Goal: Task Accomplishment & Management: Complete application form

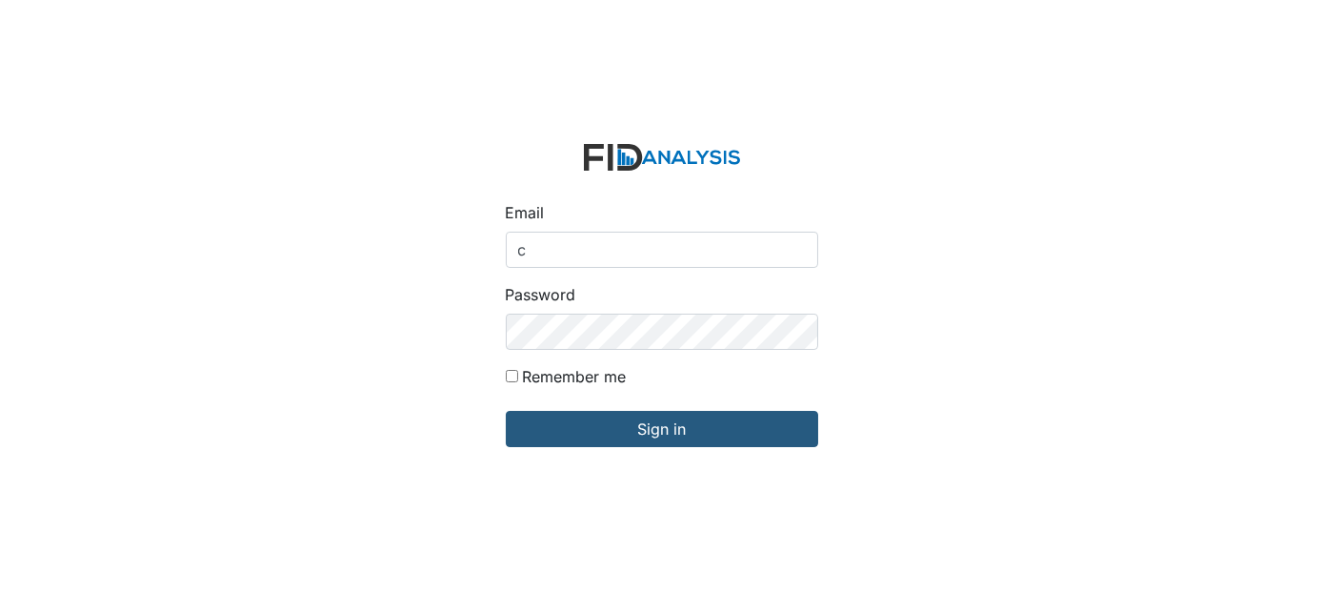
type input "[EMAIL_ADDRESS][DOMAIN_NAME]"
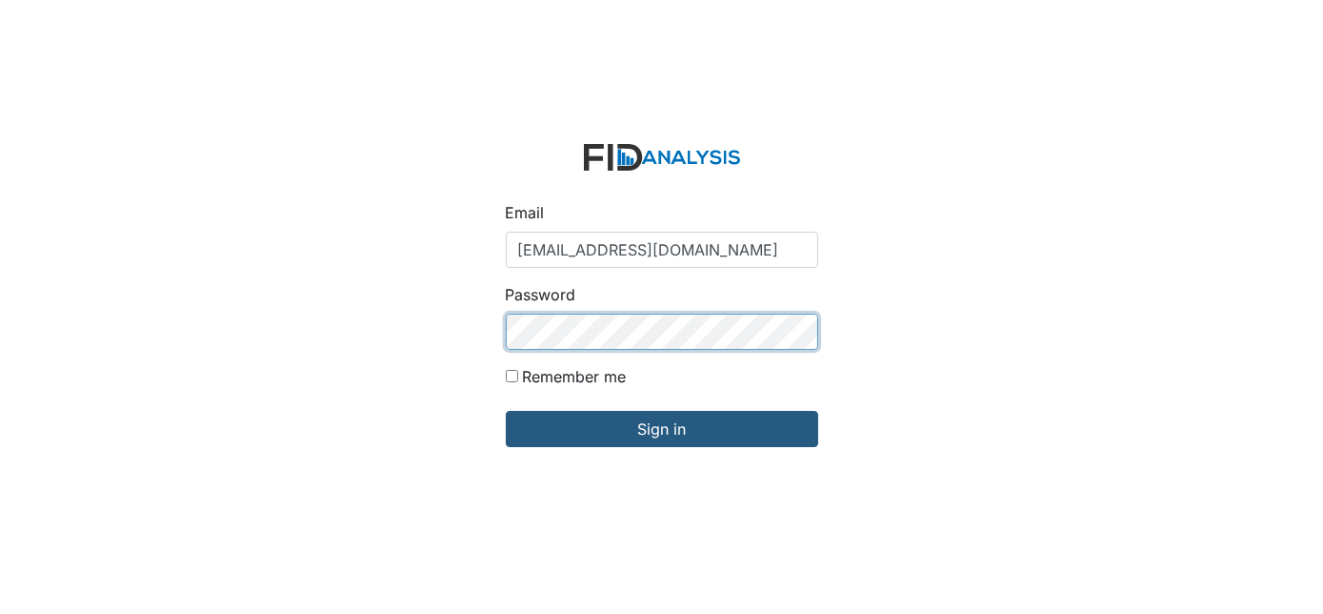
click at [506, 411] on input "Sign in" at bounding box center [662, 429] width 312 height 36
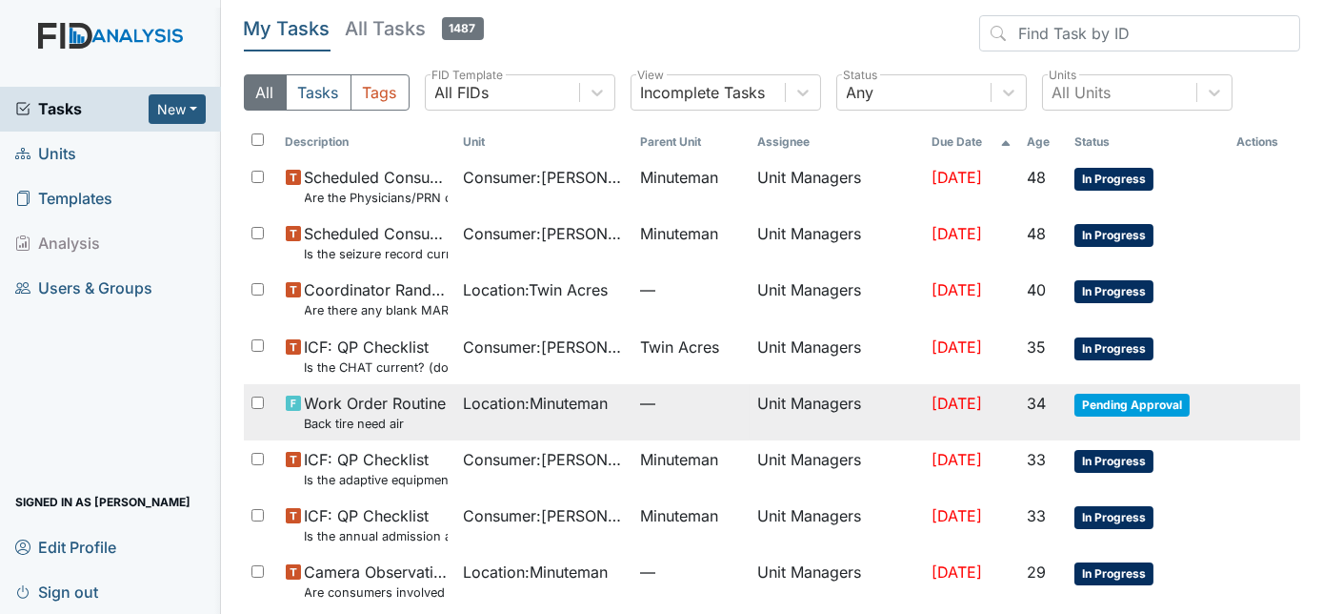
click at [924, 416] on td "Sep 25, 2025" at bounding box center [972, 412] width 96 height 56
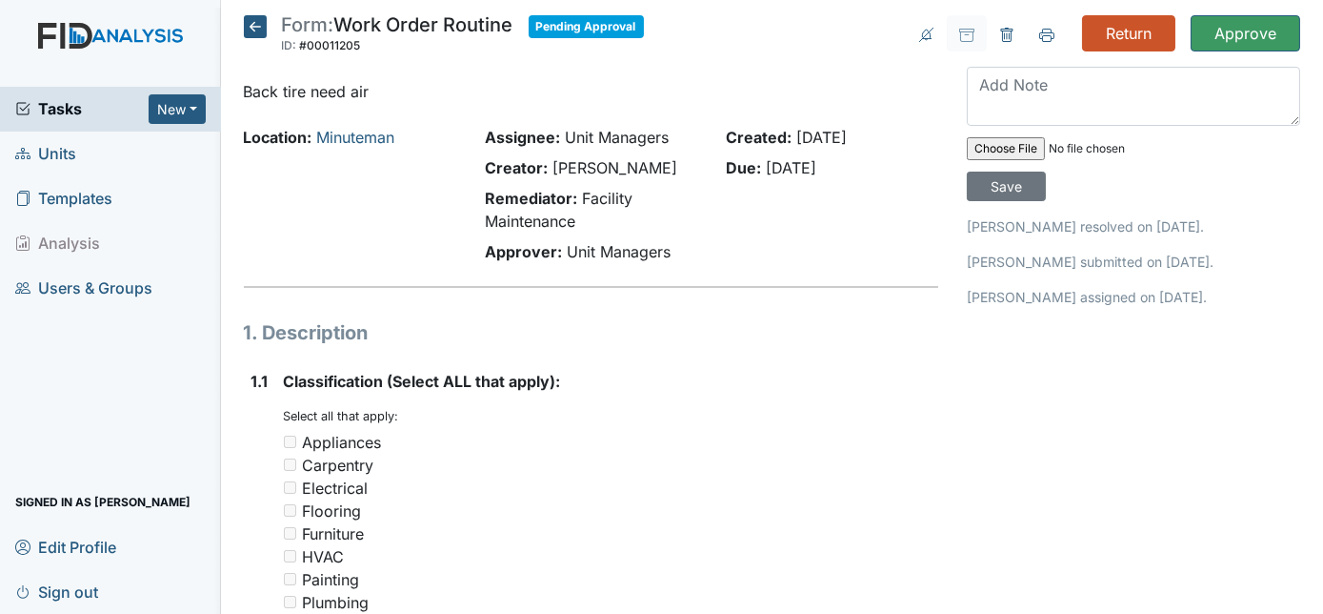
click at [886, 416] on div "You must select one or more of the below options. Select all that apply: Applia…" at bounding box center [611, 568] width 655 height 320
click at [1238, 38] on input "Approve" at bounding box center [1246, 33] width 110 height 36
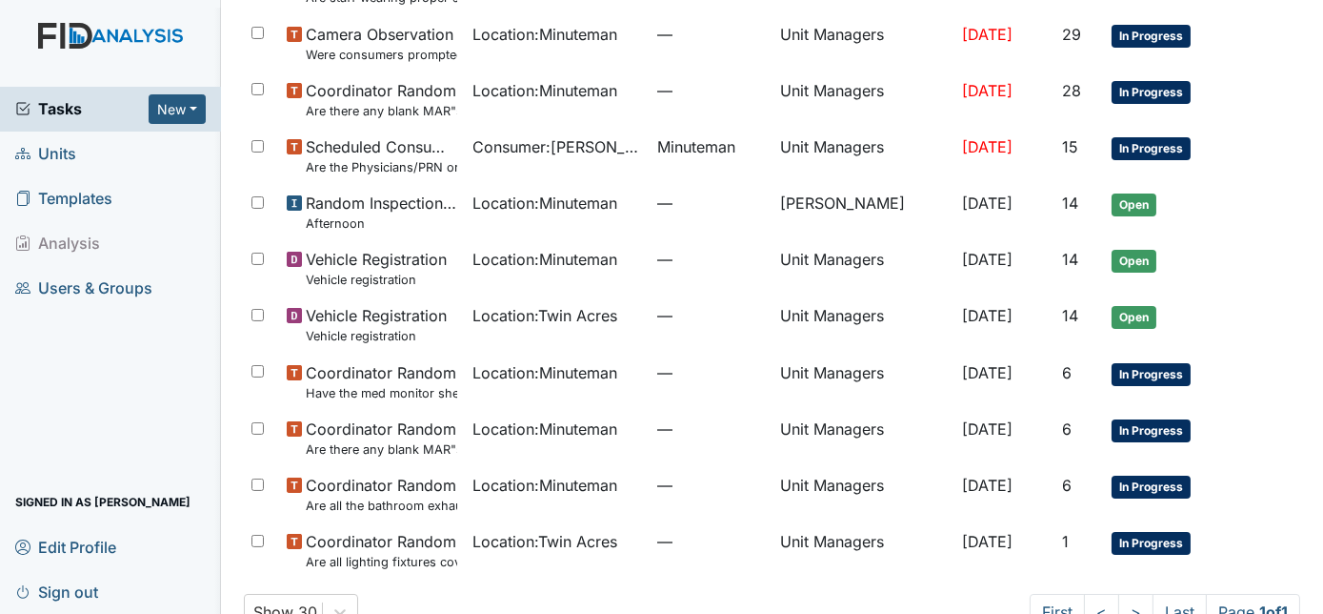
scroll to position [704, 0]
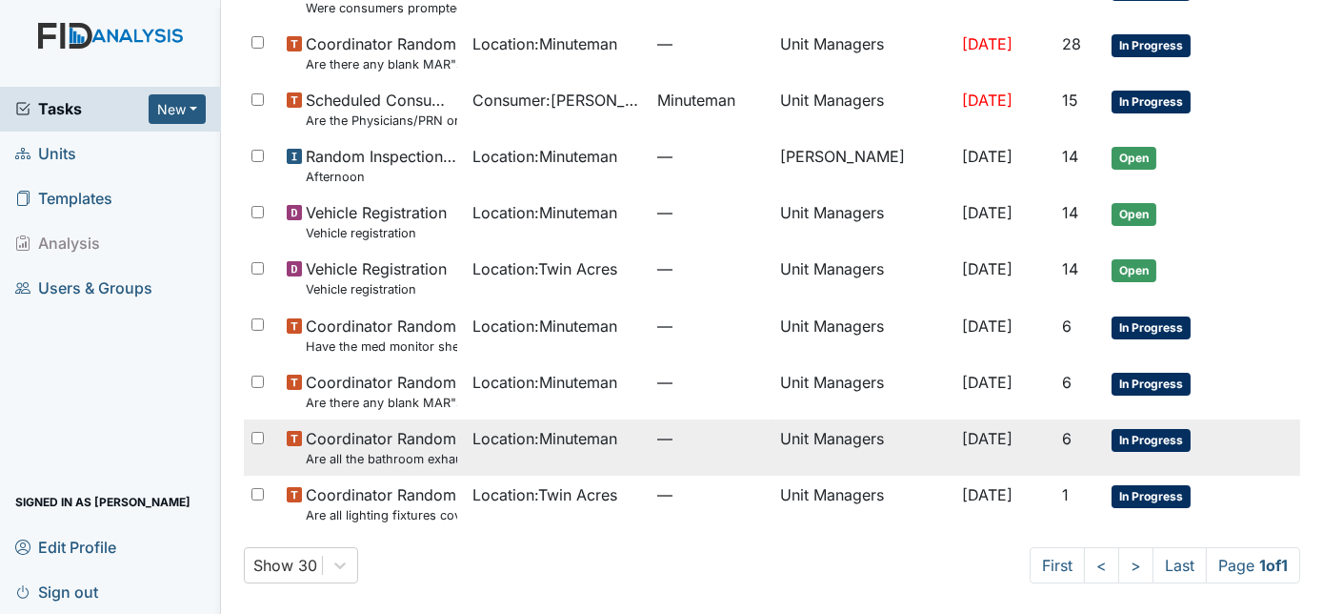
click at [1011, 447] on td "Oct 22, 2025" at bounding box center [1005, 447] width 100 height 56
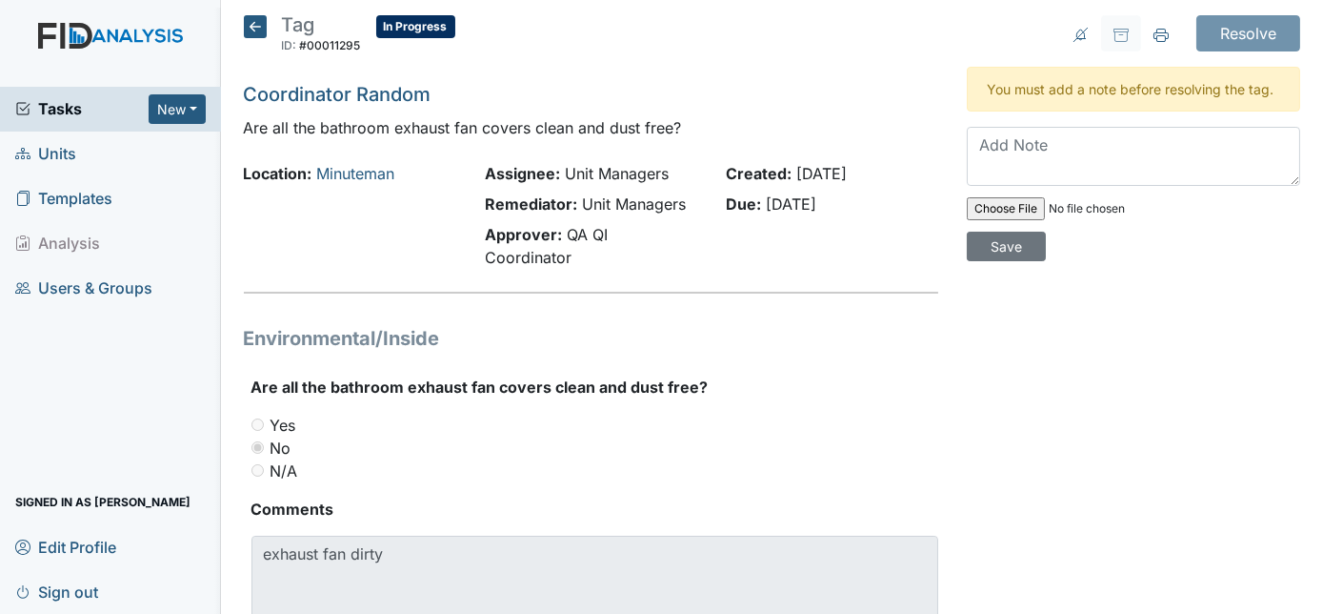
click at [57, 152] on span "Units" at bounding box center [45, 154] width 61 height 30
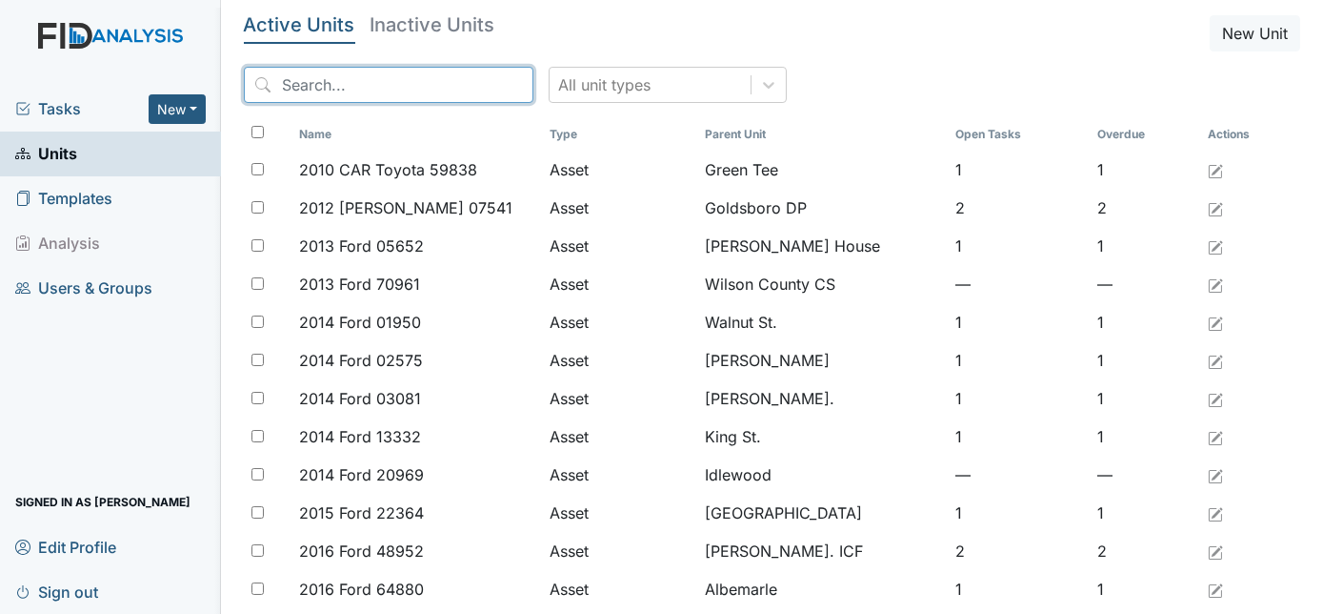
click at [314, 91] on input "search" at bounding box center [389, 85] width 290 height 36
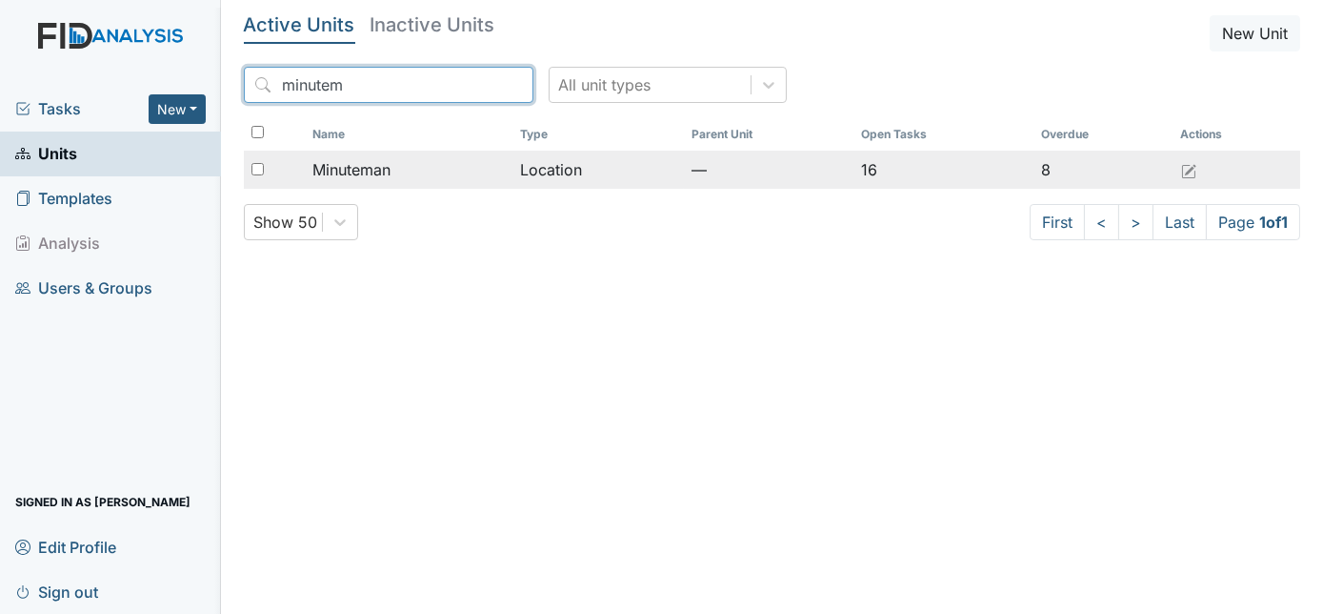
type input "minutem"
click at [259, 166] on input "checkbox" at bounding box center [258, 169] width 12 height 12
checkbox input "true"
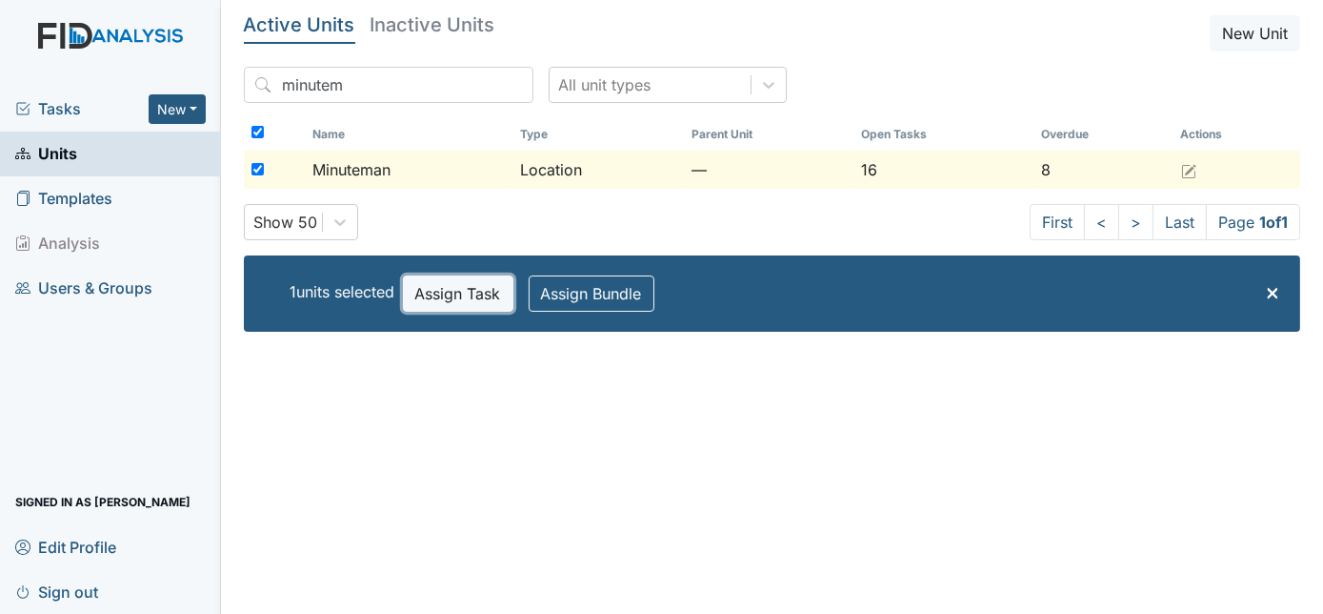
click at [441, 302] on button "Assign Task" at bounding box center [458, 293] width 111 height 36
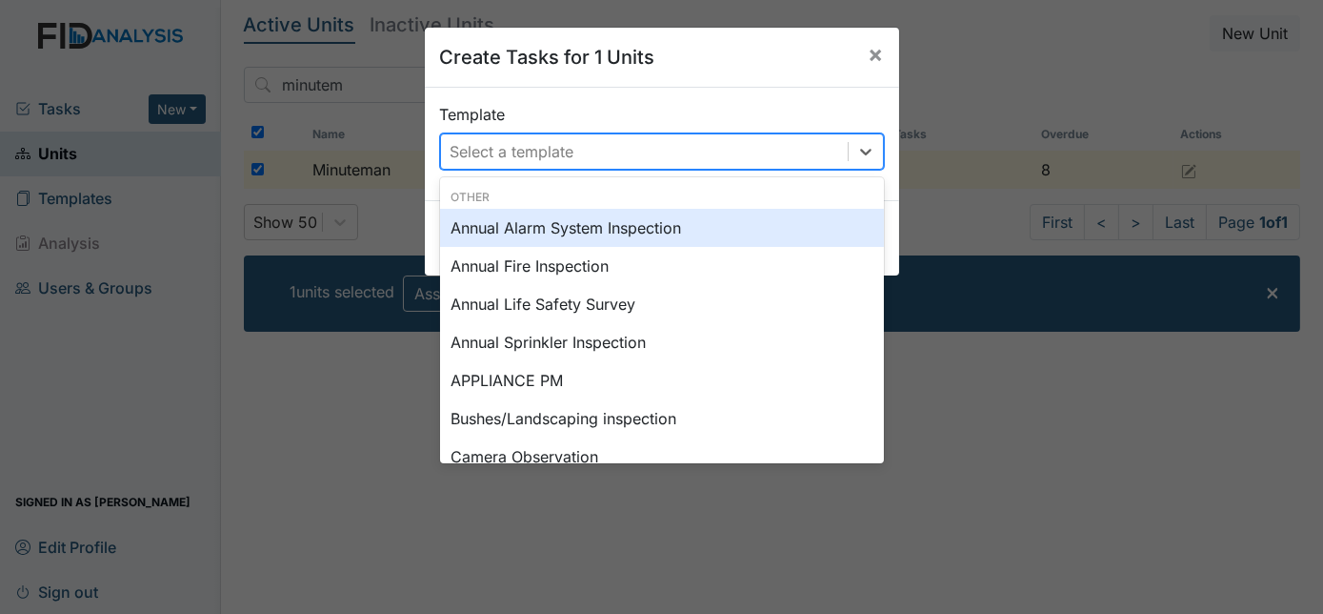
click at [501, 150] on div "Select a template" at bounding box center [513, 151] width 124 height 23
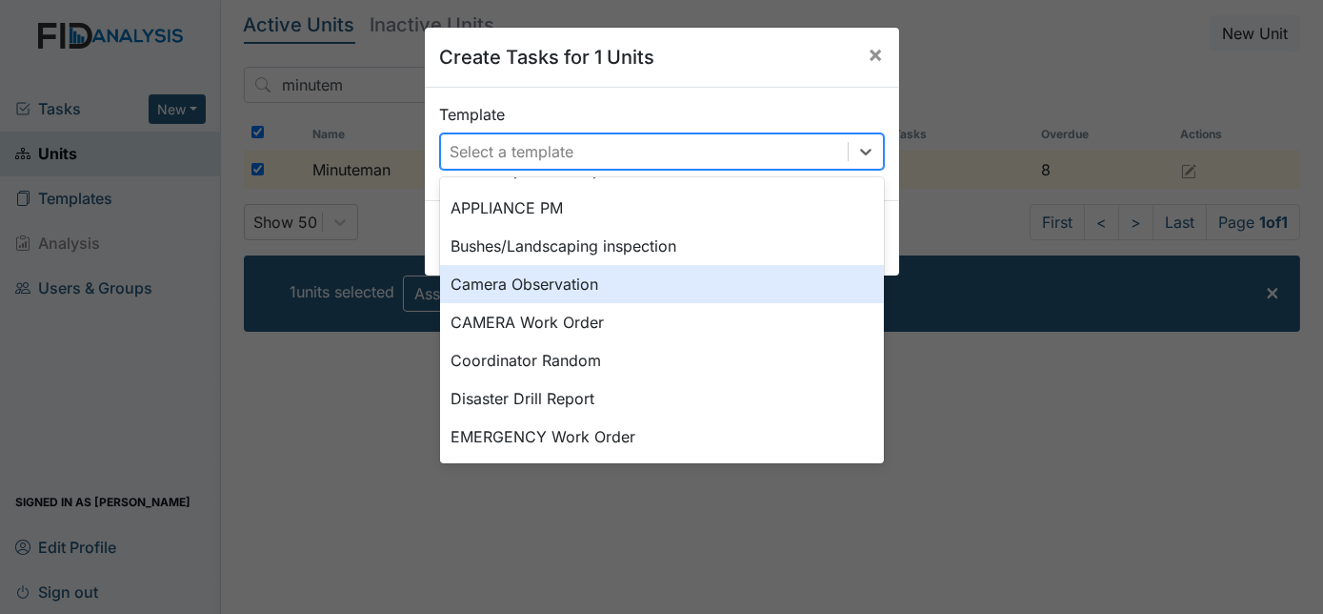
scroll to position [208, 0]
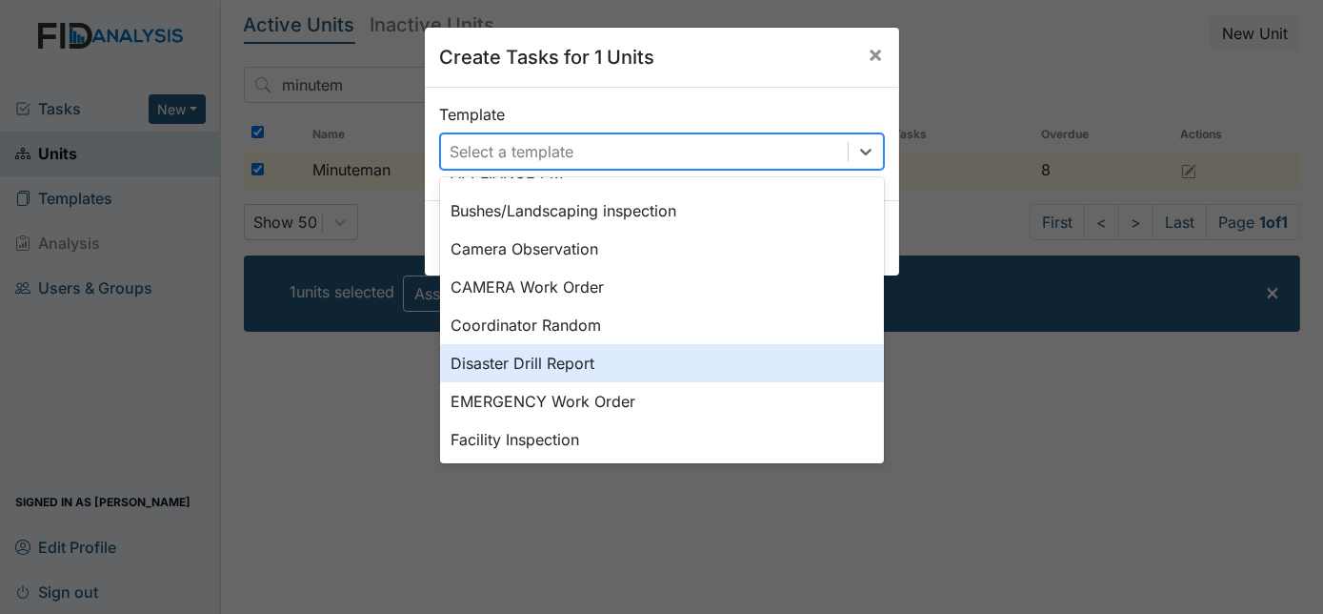
click at [663, 357] on div "Disaster Drill Report" at bounding box center [662, 363] width 444 height 38
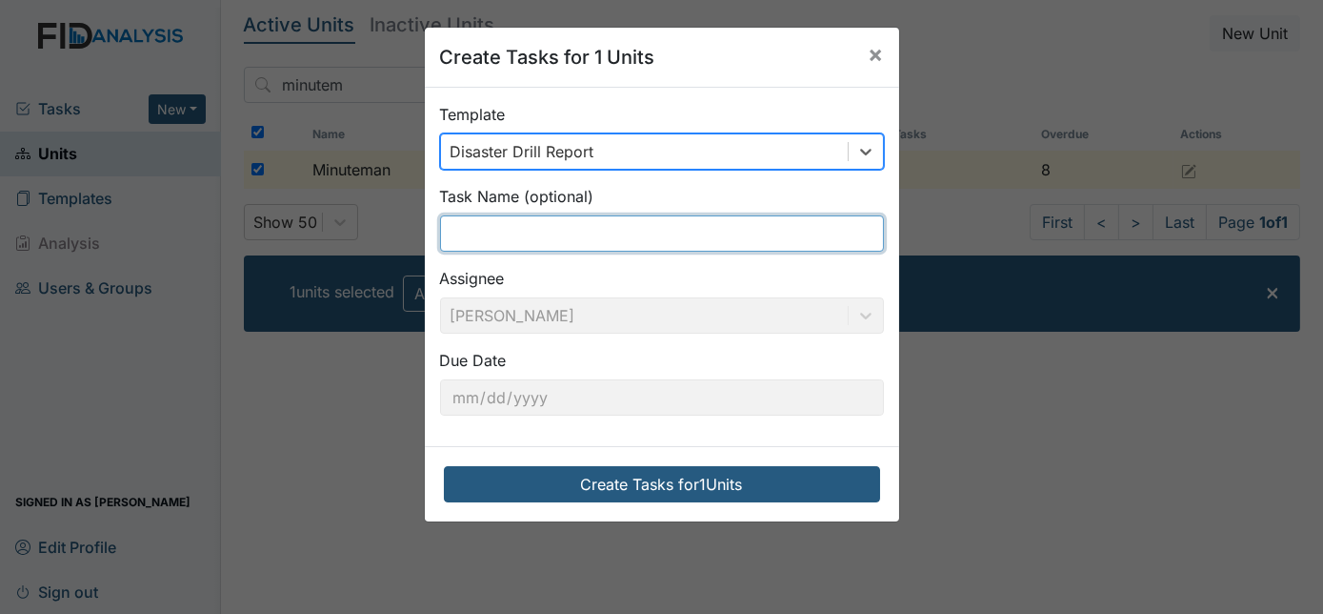
click at [576, 233] on input "text" at bounding box center [662, 233] width 444 height 36
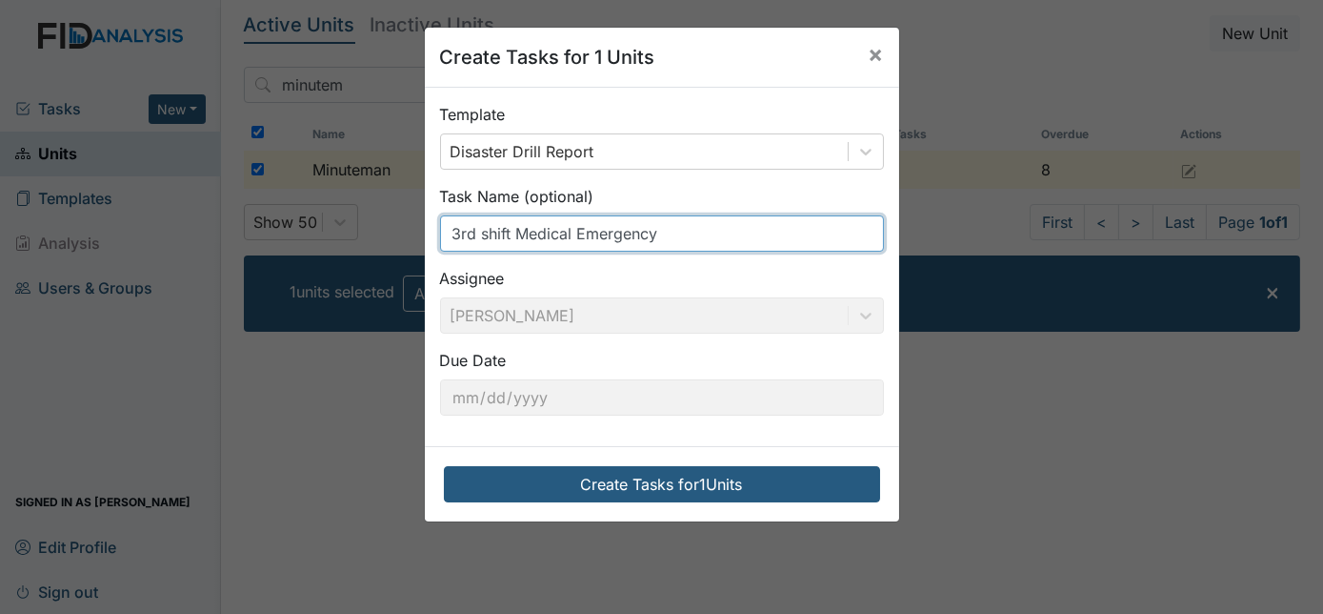
click at [679, 241] on input "3rd shift Medical Emergency" at bounding box center [662, 233] width 444 height 36
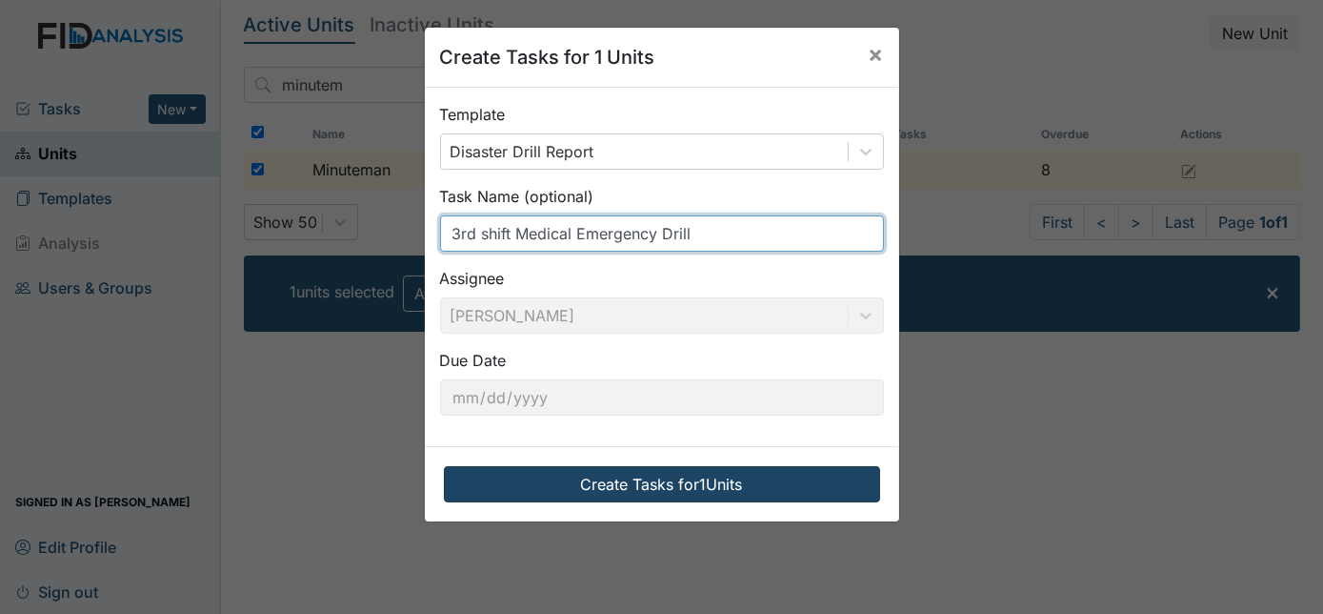
type input "3rd shift Medical Emergency Drill"
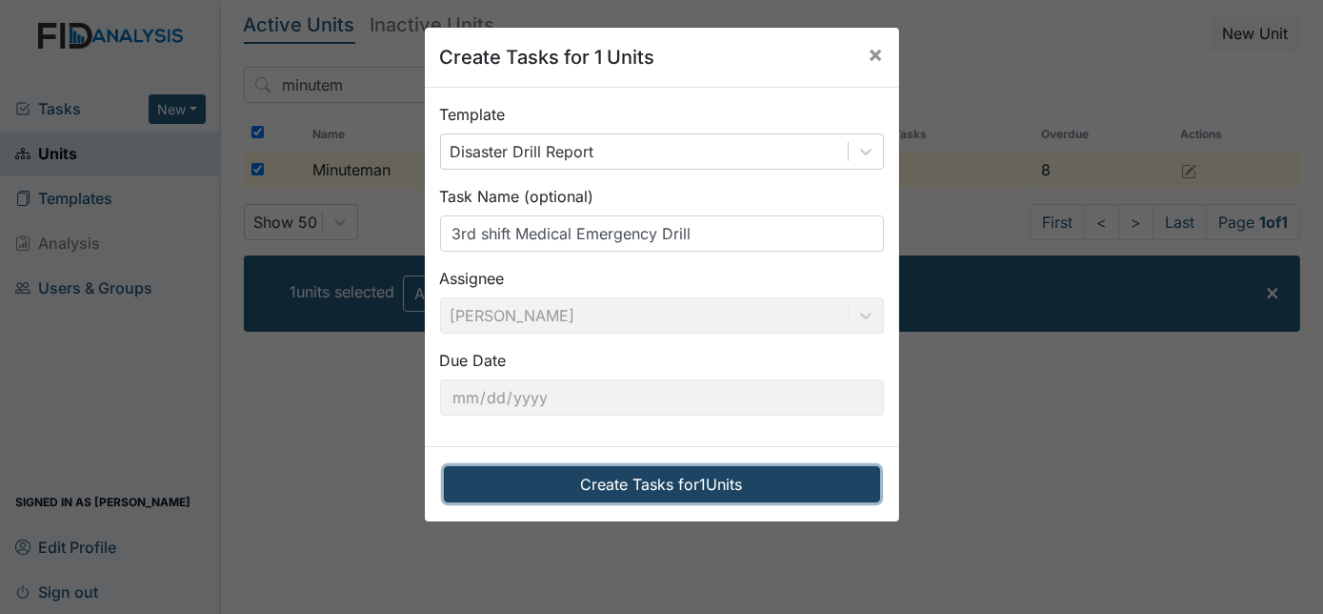
click at [505, 482] on button "Create Tasks for 1 Units" at bounding box center [662, 484] width 436 height 36
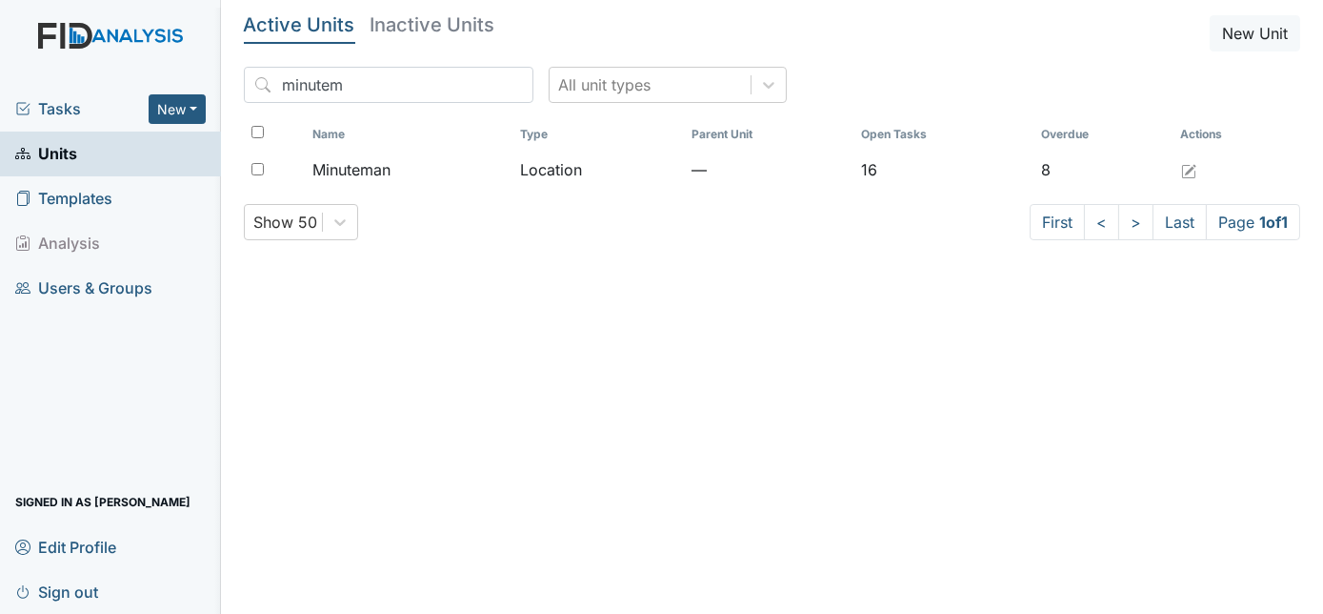
click at [70, 107] on span "Tasks" at bounding box center [81, 108] width 133 height 23
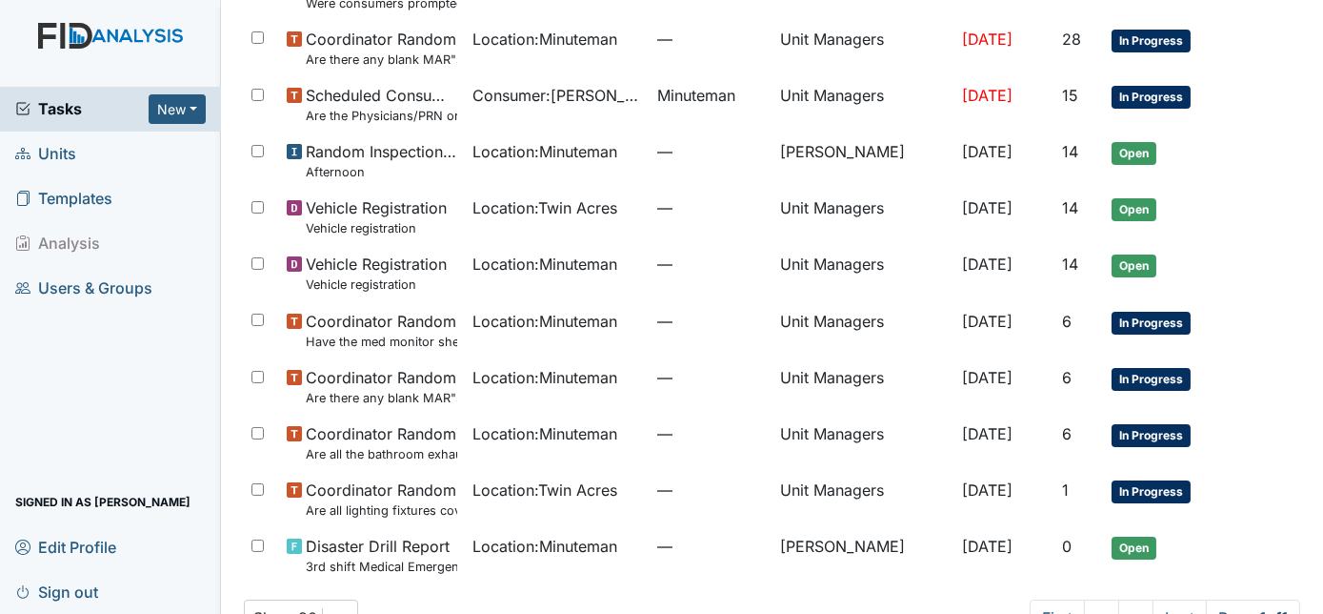
scroll to position [698, 0]
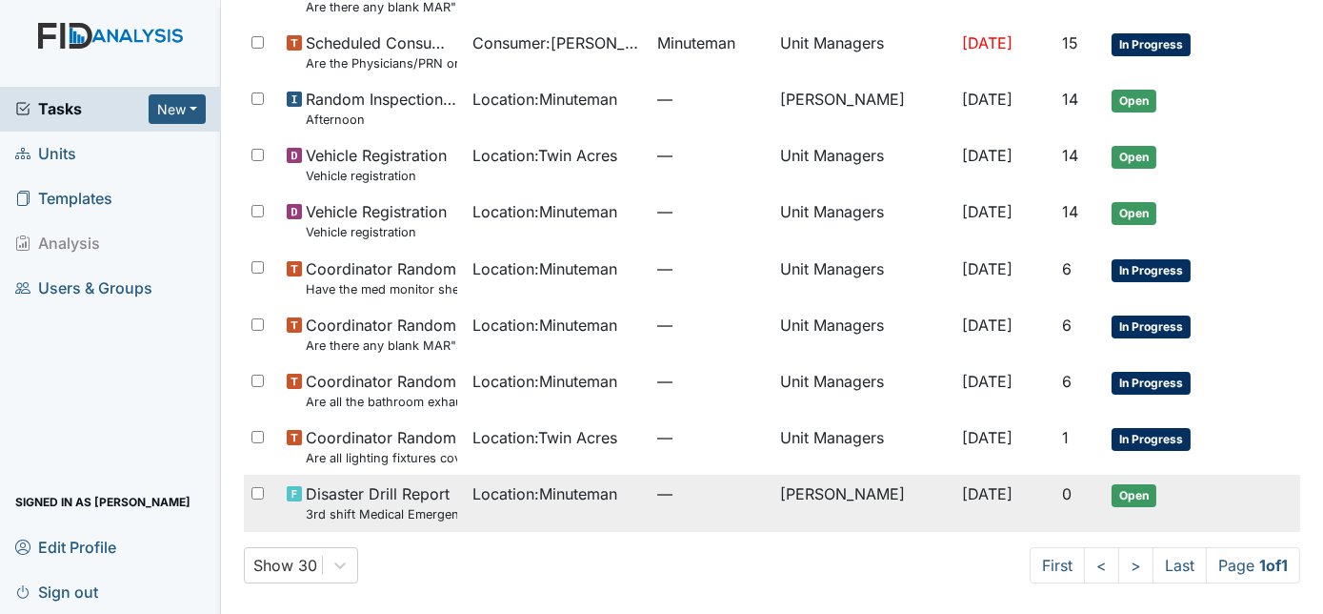
click at [962, 493] on span "Oct 30, 2025" at bounding box center [987, 493] width 50 height 19
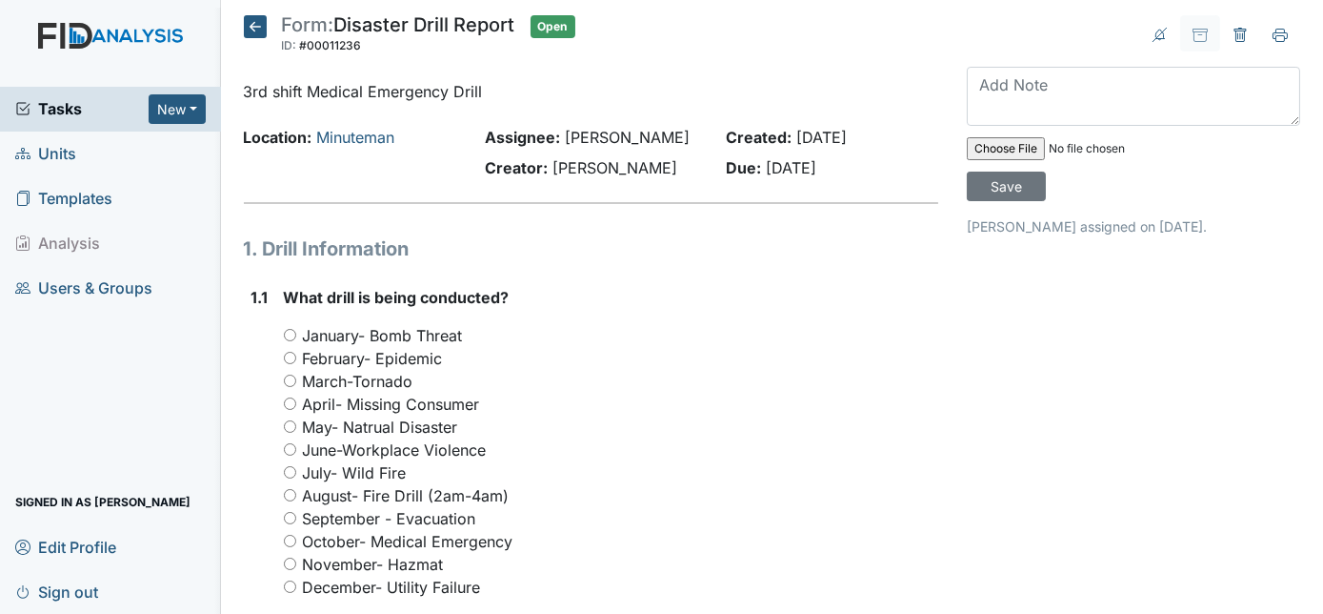
click at [287, 540] on input "October- Medical Emergency" at bounding box center [290, 540] width 12 height 12
radio input "true"
click at [597, 401] on div "April- Missing Consumer" at bounding box center [611, 404] width 655 height 23
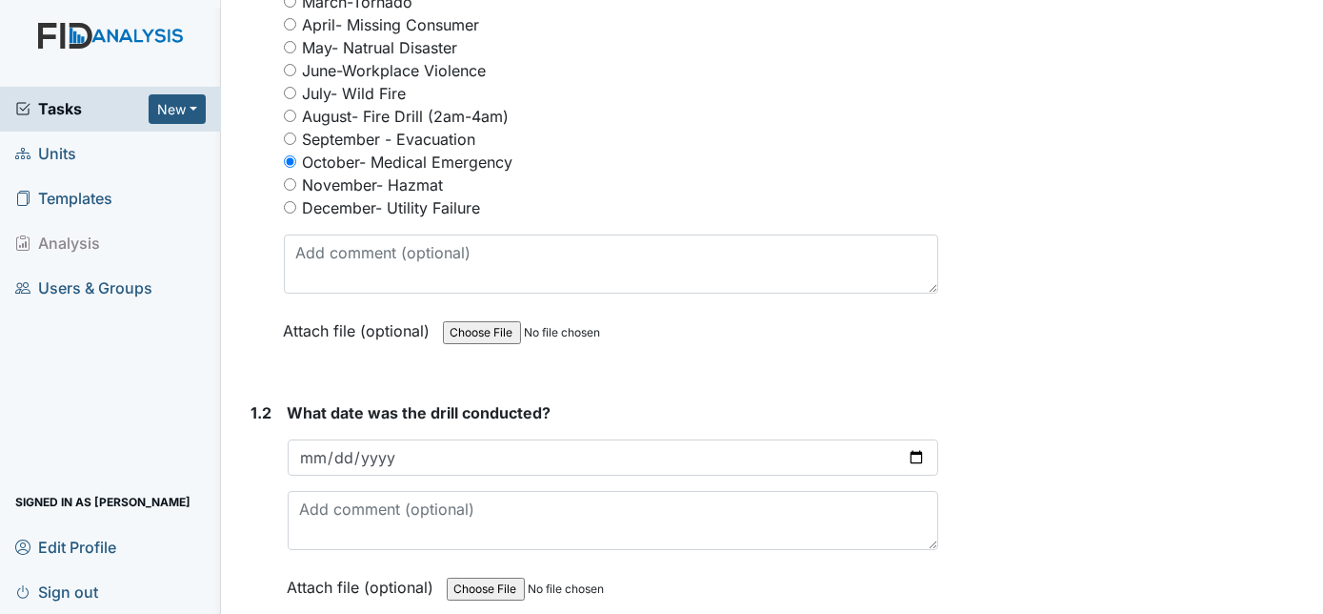
scroll to position [381, 0]
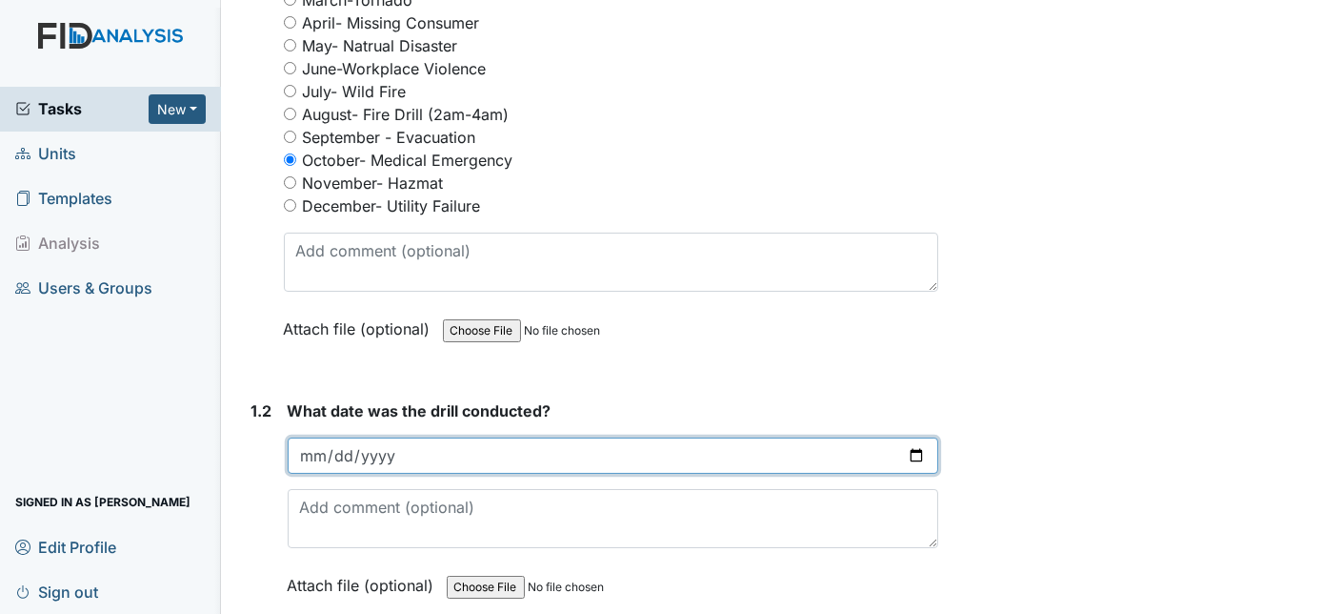
click at [312, 446] on input "date" at bounding box center [614, 455] width 652 height 36
type input "[DATE]"
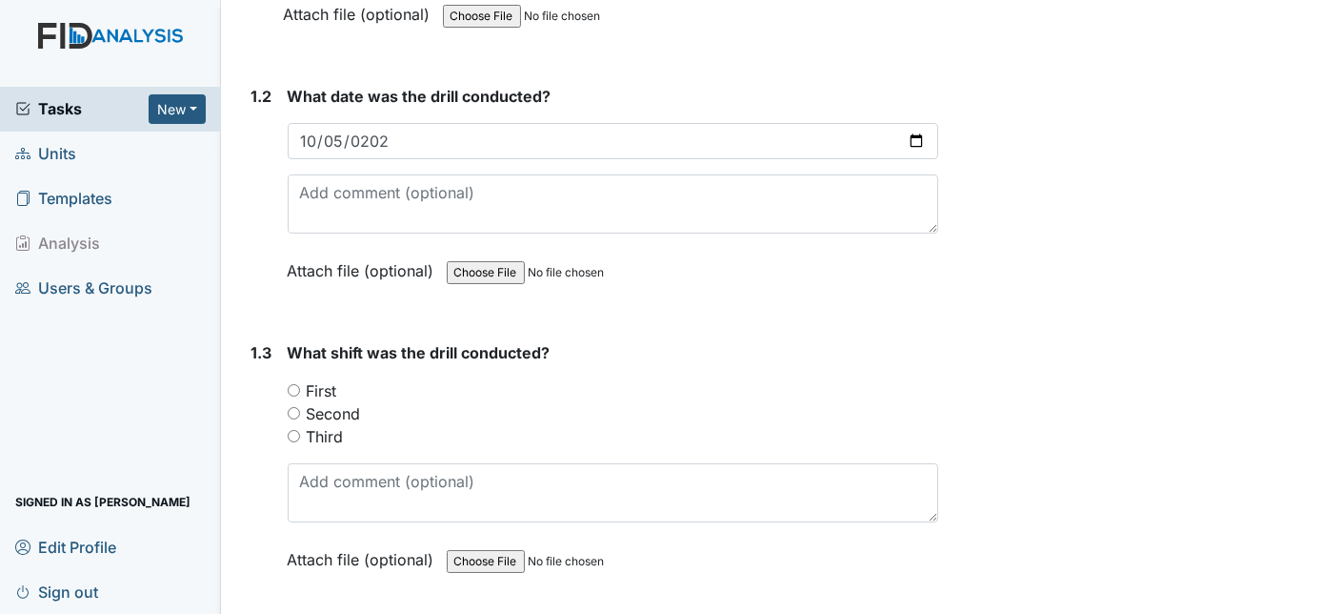
scroll to position [727, 0]
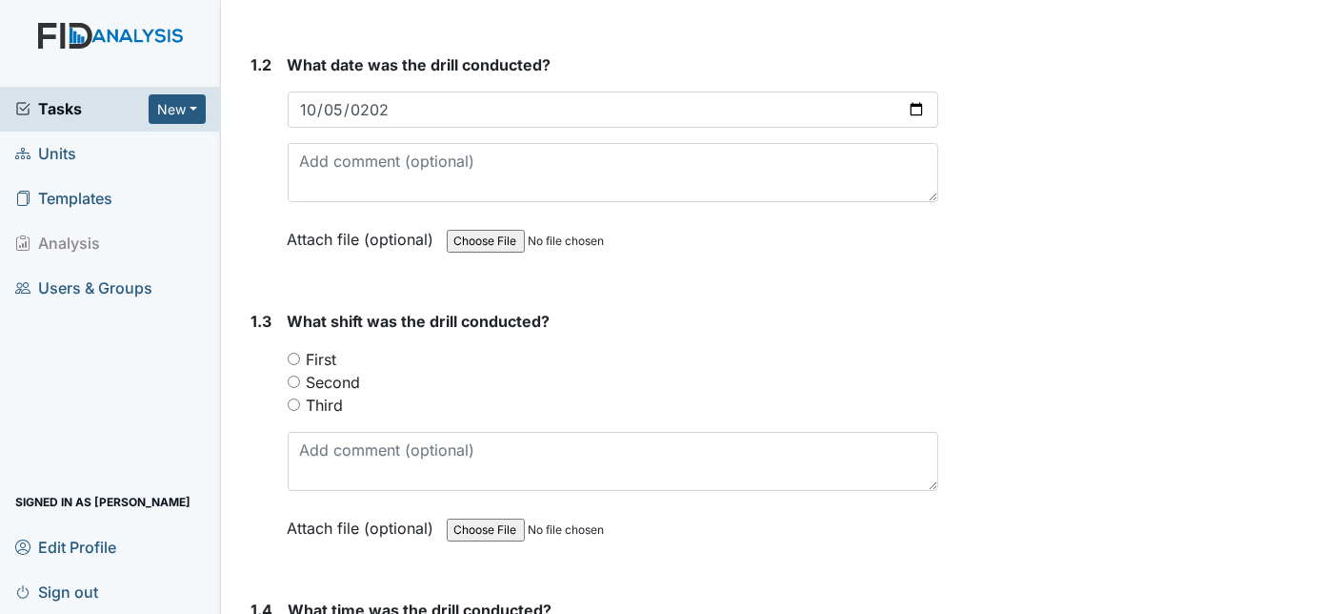
click at [294, 393] on div "Third" at bounding box center [614, 404] width 652 height 23
click at [292, 402] on input "Third" at bounding box center [294, 404] width 12 height 12
radio input "true"
click at [253, 445] on div "1.3" at bounding box center [262, 439] width 21 height 258
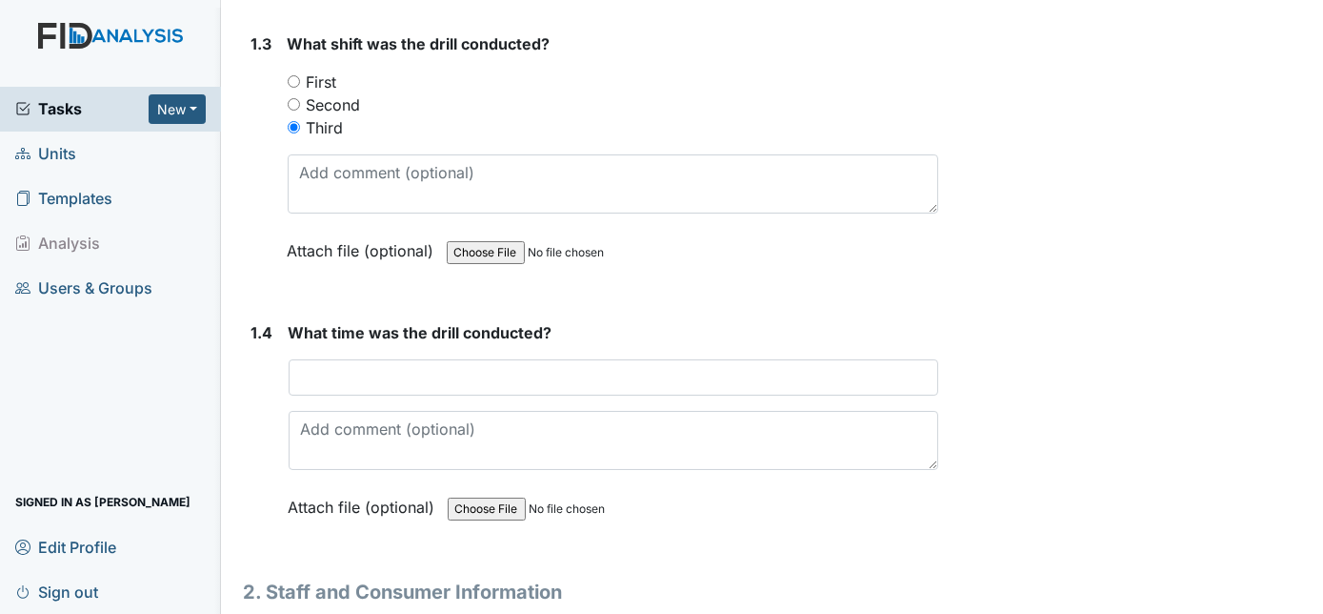
scroll to position [1038, 0]
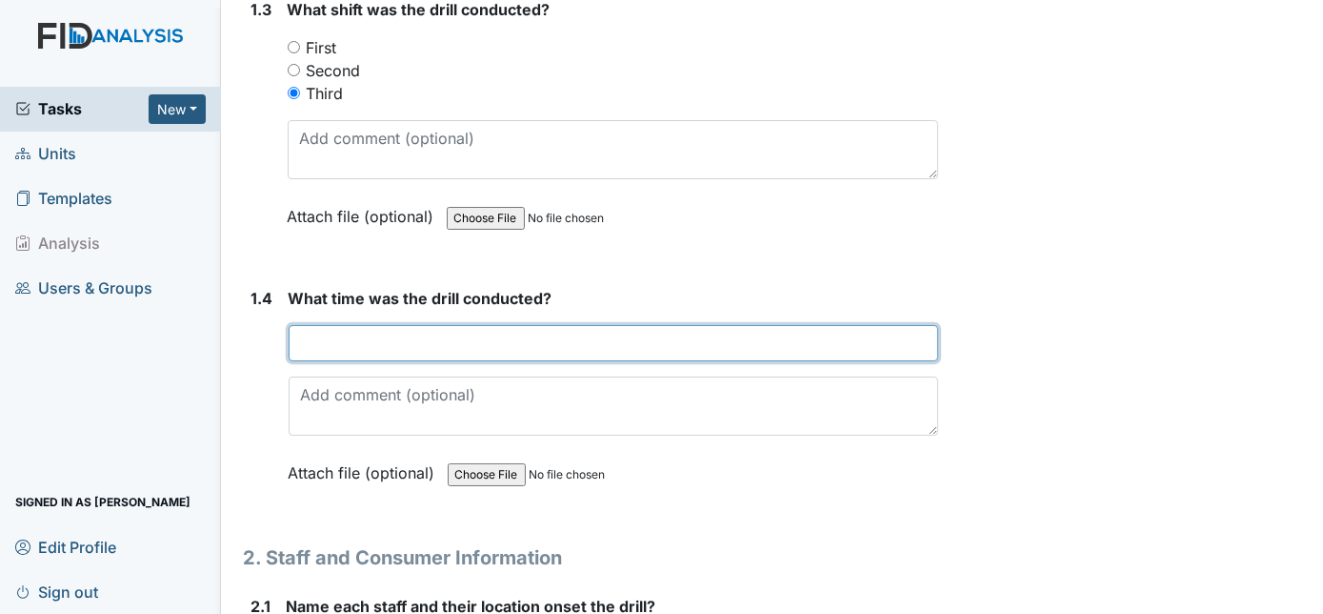
click at [322, 337] on input "text" at bounding box center [614, 343] width 651 height 36
type input "2am"
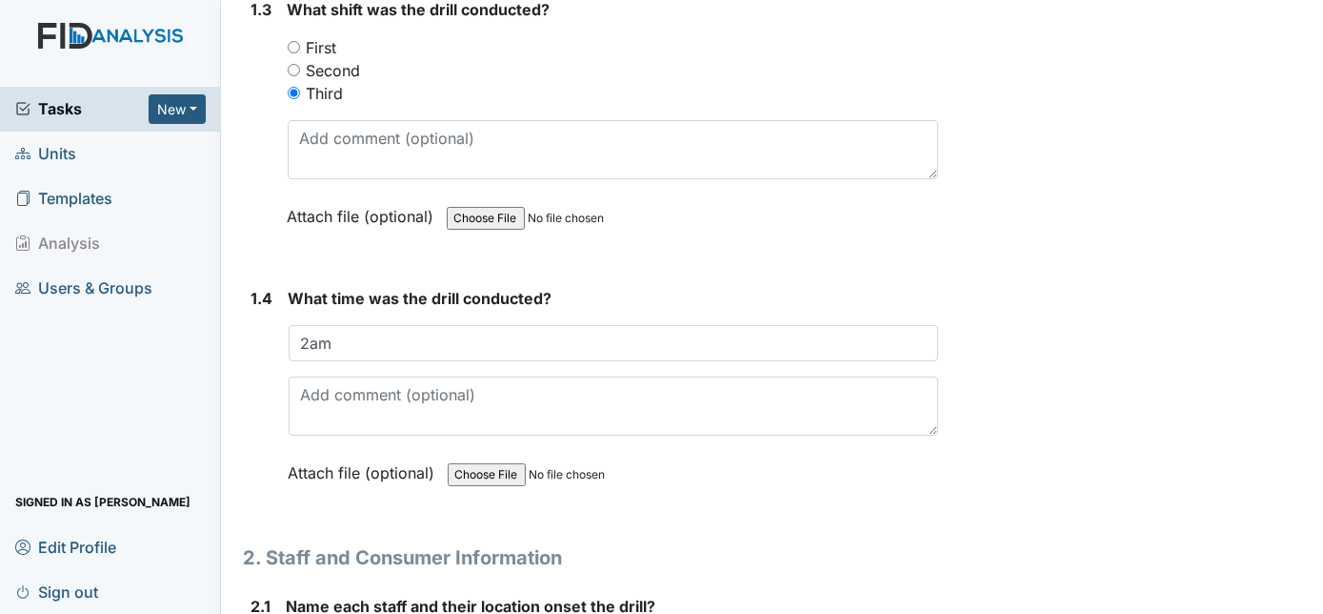
click at [634, 469] on input "file" at bounding box center [577, 475] width 259 height 46
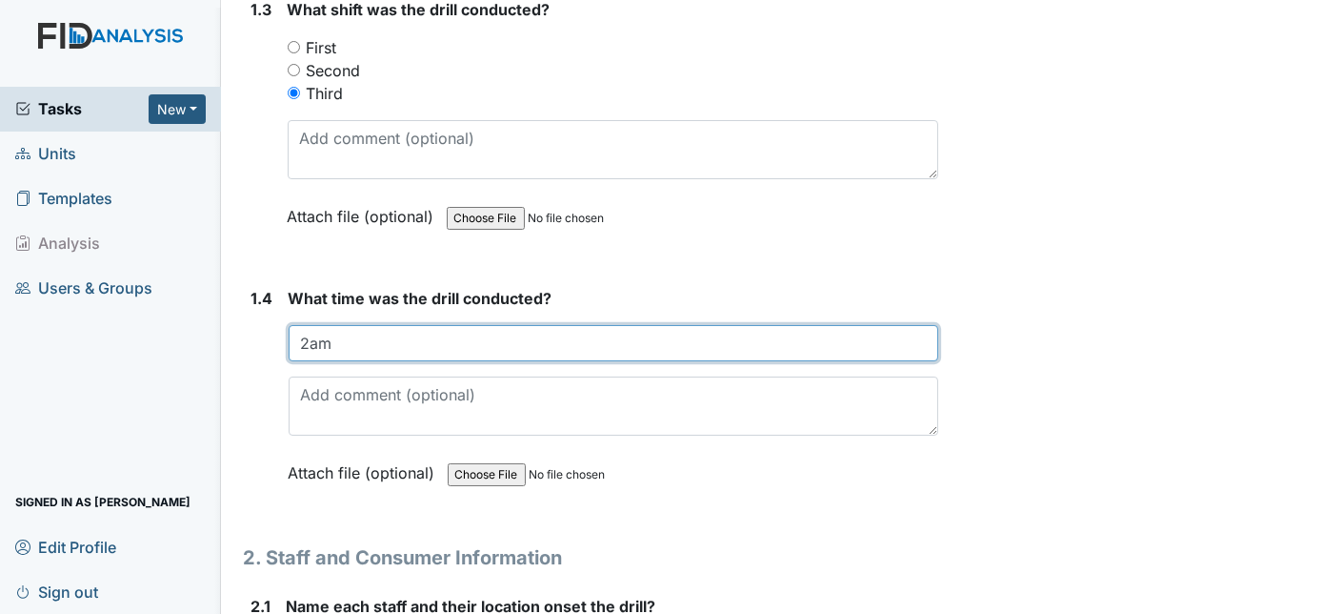
click at [352, 333] on input "2am" at bounding box center [614, 343] width 651 height 36
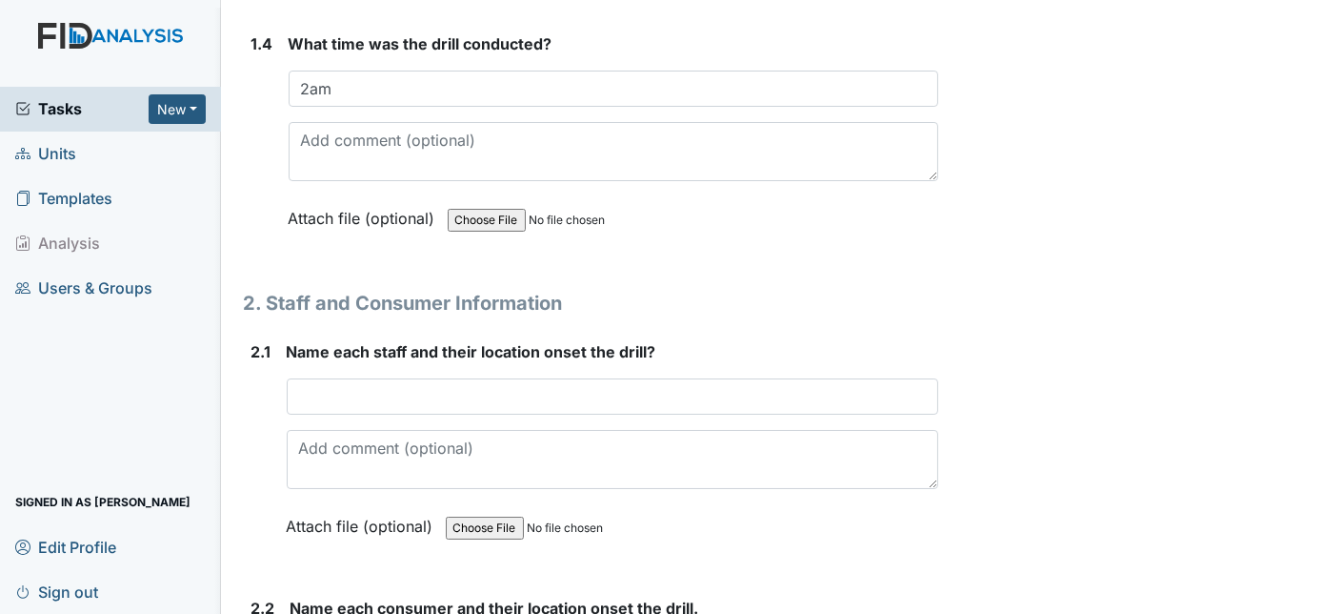
scroll to position [1316, 0]
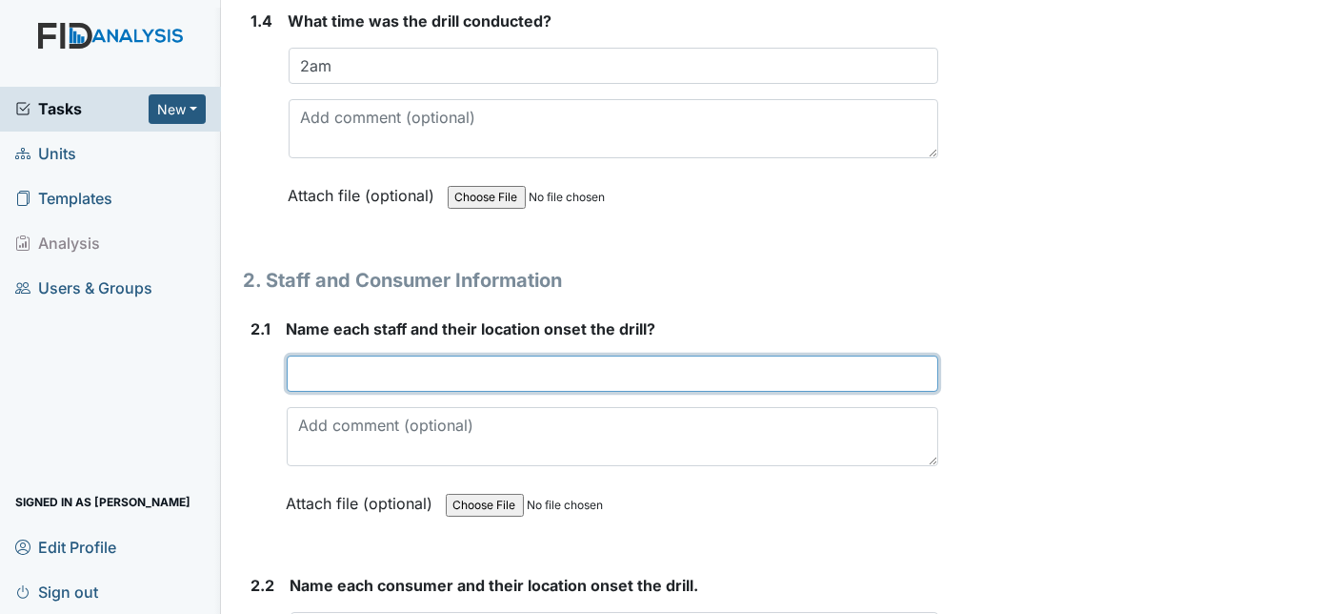
click at [337, 358] on input "text" at bounding box center [613, 373] width 653 height 36
type input "GC-M"
